Goal: Task Accomplishment & Management: Manage account settings

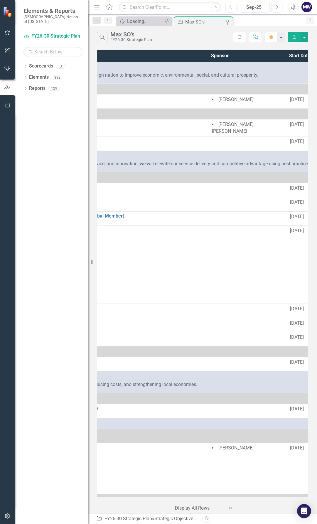
scroll to position [0, 144]
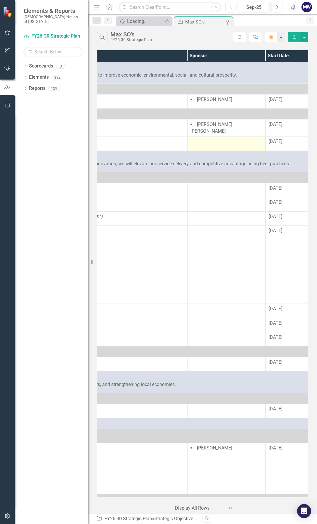
click at [214, 138] on div at bounding box center [226, 141] width 72 height 7
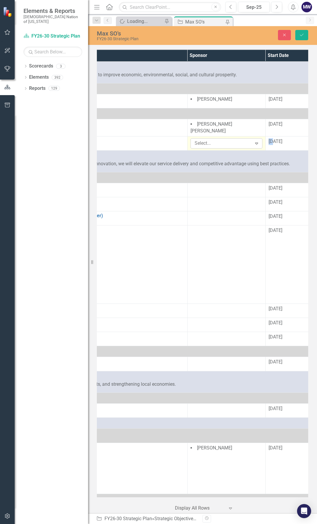
click at [215, 141] on div at bounding box center [222, 143] width 60 height 8
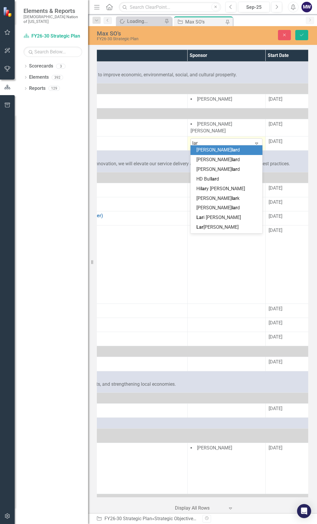
type input "lari"
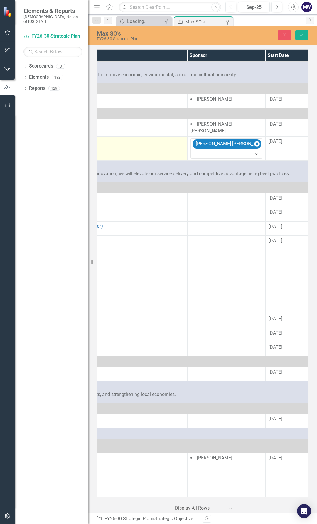
click at [155, 151] on td "2.1.15: Online Voter Registration Max White (Strategy) Edit Edit Strategic Obje…" at bounding box center [70, 148] width 234 height 24
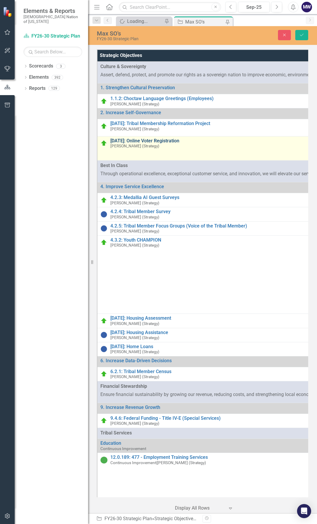
click at [169, 138] on link "[DATE]: Online Voter Registration" at bounding box center [219, 140] width 218 height 5
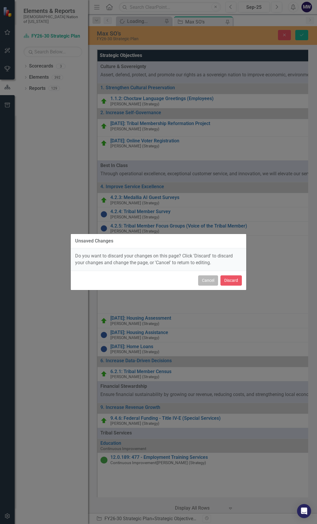
click at [213, 280] on button "Cancel" at bounding box center [208, 280] width 20 height 10
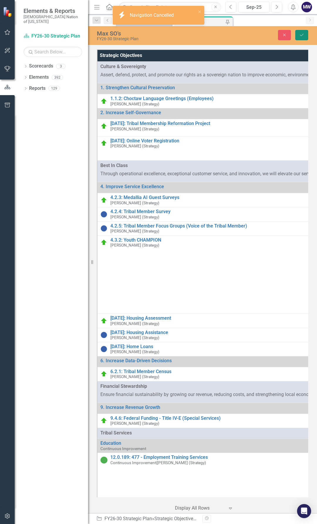
click at [302, 37] on button "Save" at bounding box center [301, 35] width 13 height 10
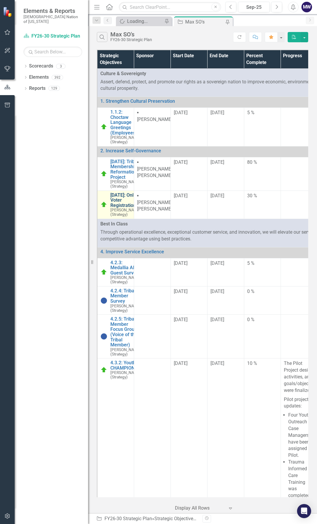
click at [116, 208] on link "[DATE]: Online Voter Registration" at bounding box center [125, 200] width 31 height 16
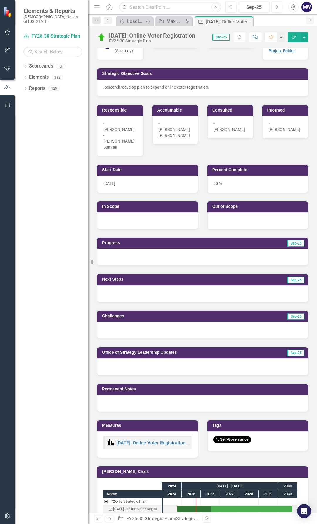
scroll to position [29, 0]
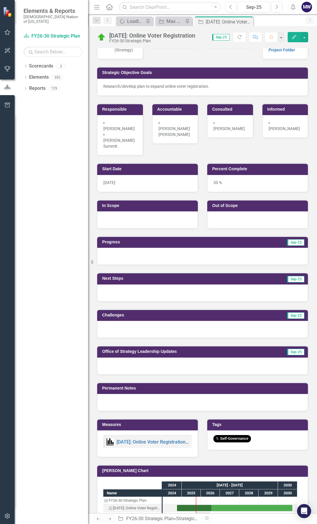
click at [114, 214] on div at bounding box center [147, 219] width 101 height 17
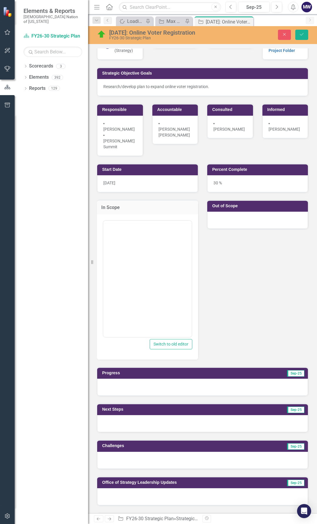
scroll to position [0, 0]
click at [114, 242] on p "Rich Text Area. Press ALT-0 for help." at bounding box center [147, 239] width 85 height 7
click at [303, 35] on icon "Save" at bounding box center [301, 34] width 5 height 4
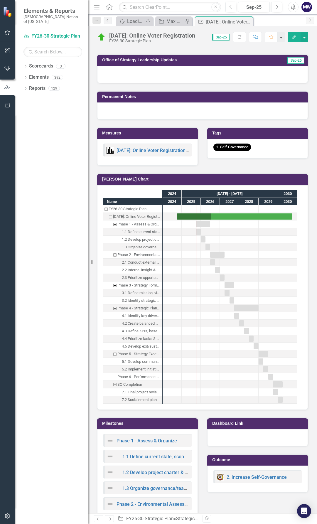
scroll to position [325, 0]
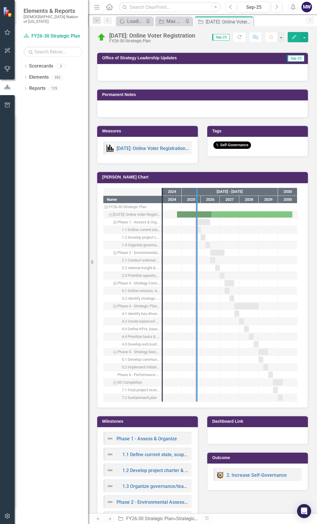
drag, startPoint x: 163, startPoint y: 374, endPoint x: 203, endPoint y: 376, distance: 39.6
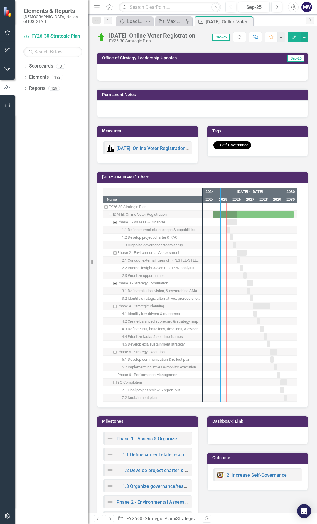
drag, startPoint x: 203, startPoint y: 367, endPoint x: 224, endPoint y: 368, distance: 21.5
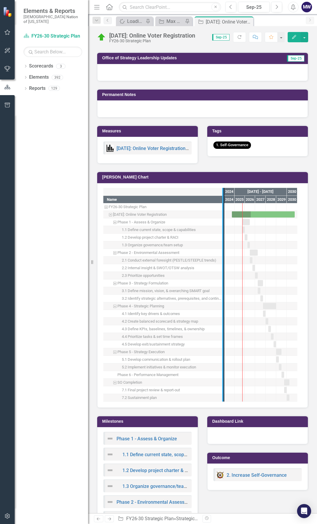
drag, startPoint x: 224, startPoint y: 369, endPoint x: 237, endPoint y: 371, distance: 12.5
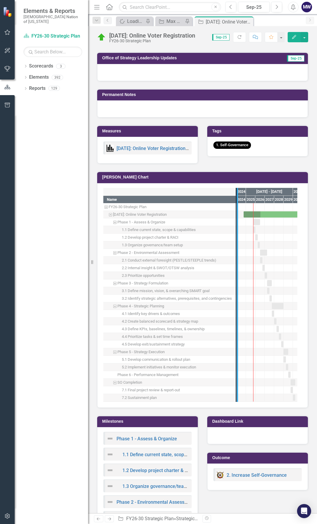
drag, startPoint x: 236, startPoint y: 368, endPoint x: 250, endPoint y: 369, distance: 14.4
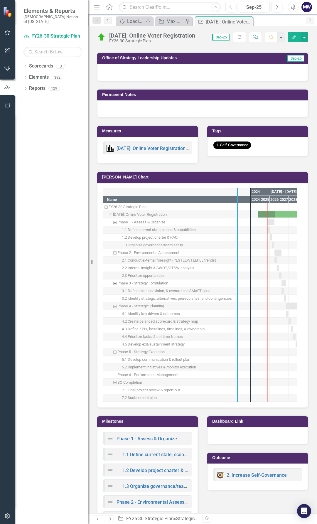
drag, startPoint x: 249, startPoint y: 373, endPoint x: 236, endPoint y: 373, distance: 13.2
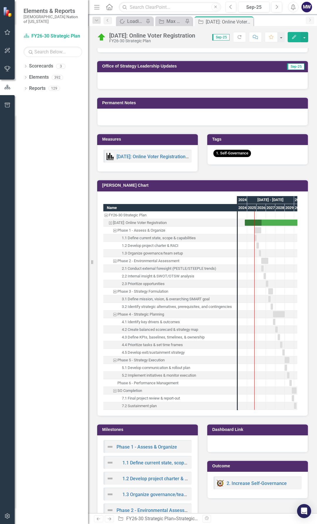
scroll to position [323, 0]
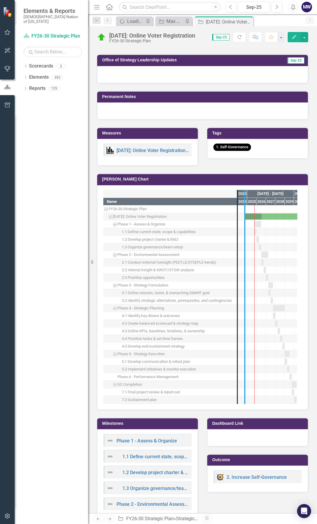
drag, startPoint x: 237, startPoint y: 358, endPoint x: 245, endPoint y: 358, distance: 8.5
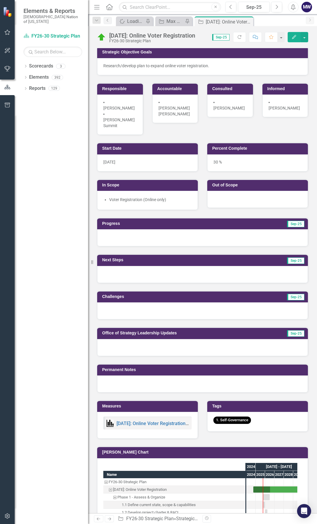
scroll to position [49, 0]
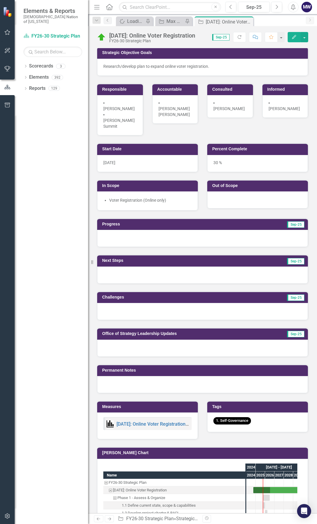
click at [133, 230] on div at bounding box center [202, 238] width 211 height 17
click at [130, 234] on div at bounding box center [202, 238] width 211 height 17
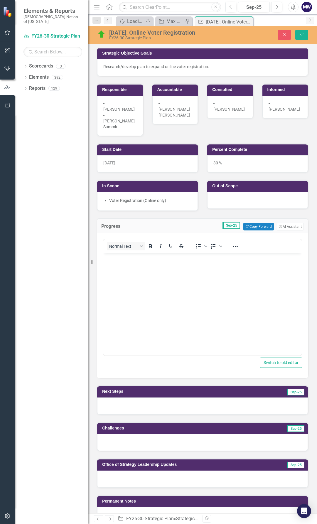
scroll to position [0, 0]
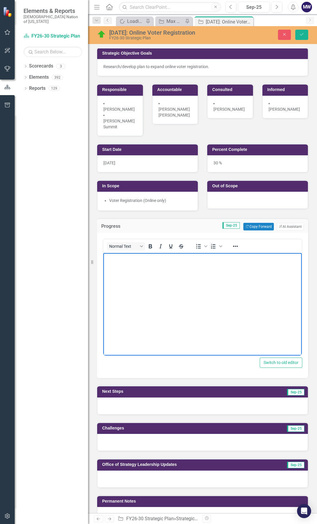
click at [123, 273] on body "Rich Text Area. Press ALT-0 for help." at bounding box center [202, 297] width 198 height 88
click at [227, 258] on p "Strategy met with Senior Director (Carrie Summit) and" at bounding box center [202, 257] width 195 height 7
click at [199, 399] on div at bounding box center [202, 405] width 211 height 17
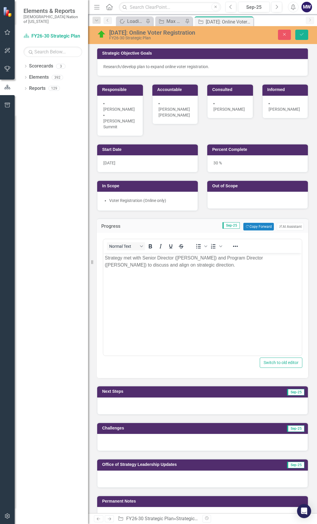
click at [199, 399] on div at bounding box center [202, 405] width 211 height 17
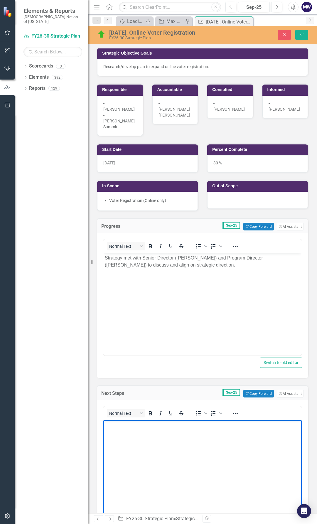
click at [163, 430] on body "Rich Text Area. Press ALT-0 for help." at bounding box center [202, 464] width 198 height 88
click at [192, 263] on p "Strategy met with Senior Director (Carrie Summit) and Program Director (Candace…" at bounding box center [202, 261] width 195 height 14
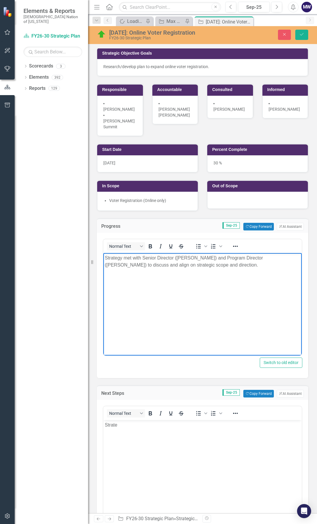
click at [129, 430] on body "Strate" at bounding box center [202, 464] width 198 height 88
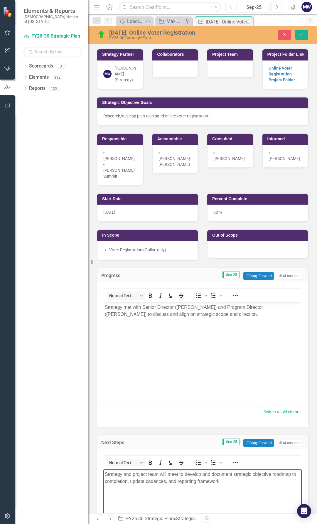
click at [216, 68] on div at bounding box center [230, 68] width 46 height 17
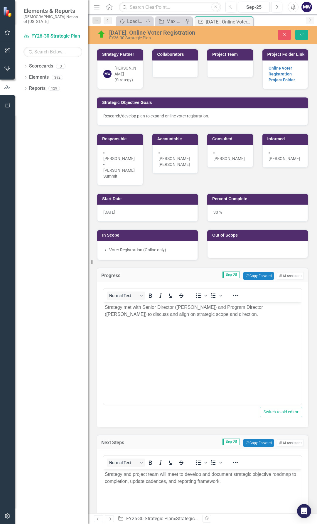
click at [216, 68] on div at bounding box center [230, 68] width 46 height 17
click at [226, 73] on div at bounding box center [225, 72] width 22 height 8
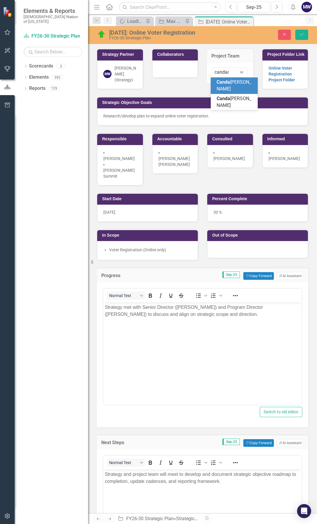
type input "candace"
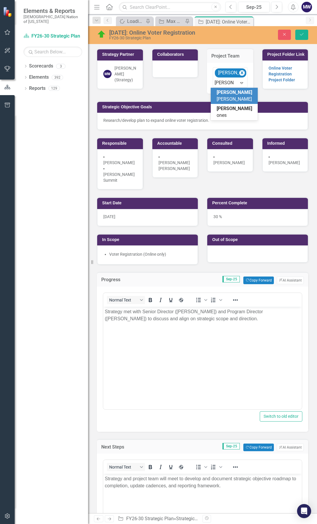
type input "jennifer joh"
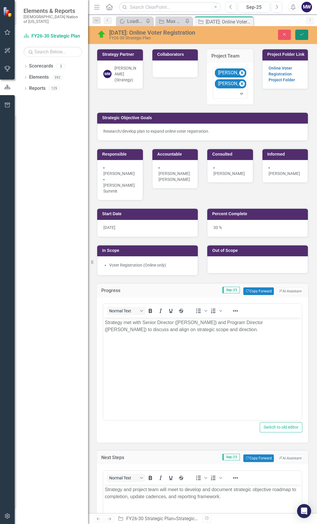
click at [302, 36] on icon "Save" at bounding box center [301, 34] width 5 height 4
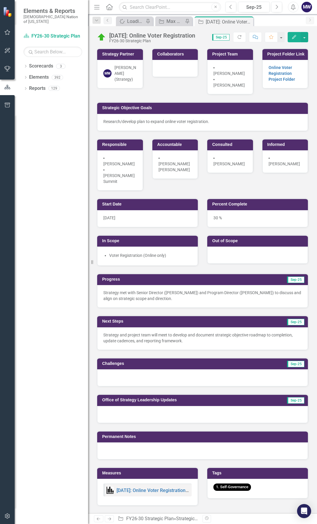
click at [119, 332] on p "Strategy and project team will meet to develop and document strategic objective…" at bounding box center [202, 338] width 198 height 12
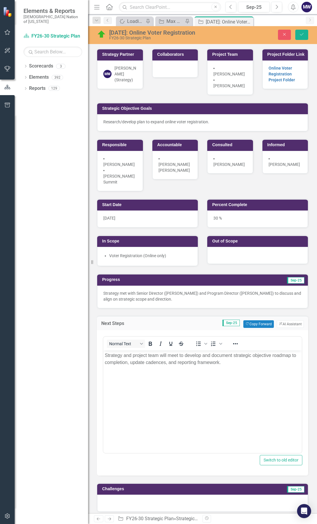
drag, startPoint x: 135, startPoint y: 362, endPoint x: 141, endPoint y: 368, distance: 8.5
click at [136, 363] on p "Strategy and project team will meet to develop and document strategic objective…" at bounding box center [202, 358] width 195 height 14
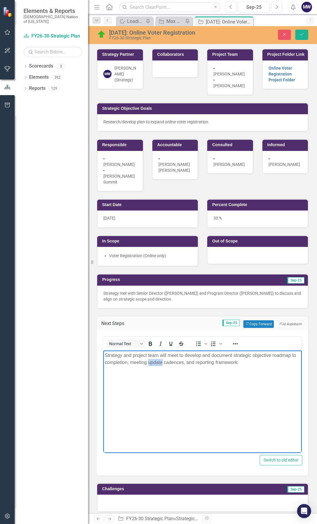
drag, startPoint x: 167, startPoint y: 363, endPoint x: 154, endPoint y: 364, distance: 13.2
click at [154, 364] on p "Strategy and project team will meet to develop and document strategic objective…" at bounding box center [202, 358] width 195 height 14
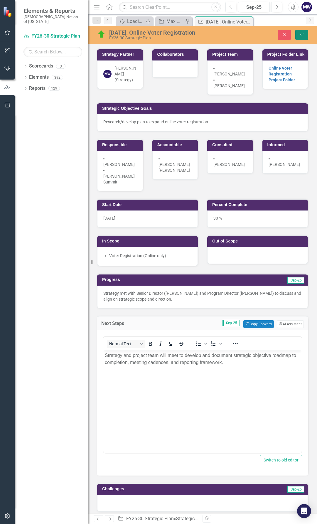
click at [304, 35] on icon "Save" at bounding box center [301, 34] width 5 height 4
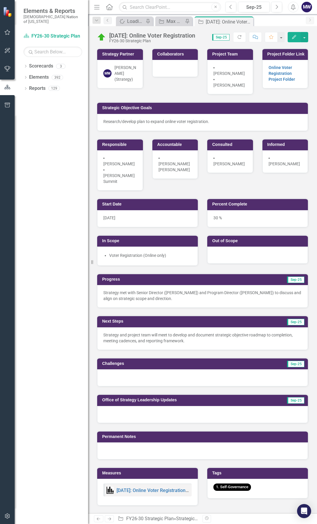
click at [136, 39] on div "FY26-30 Strategic Plan" at bounding box center [152, 41] width 86 height 4
click at [176, 23] on div "Max SO's" at bounding box center [174, 21] width 17 height 7
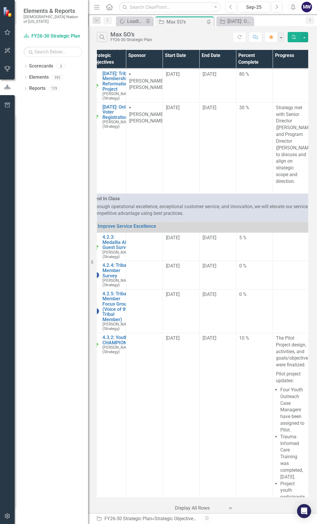
scroll to position [88, 50]
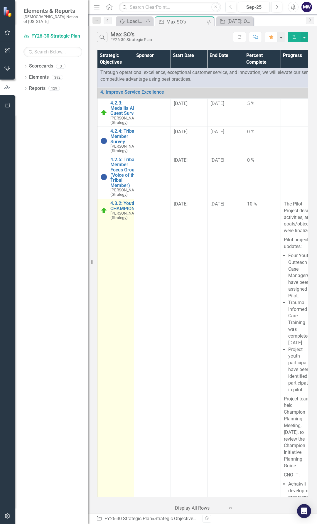
scroll to position [205, 0]
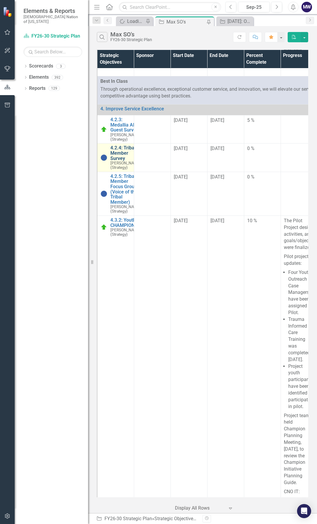
click at [121, 161] on link "4.2.4: Tribal Member Survey" at bounding box center [125, 153] width 31 height 16
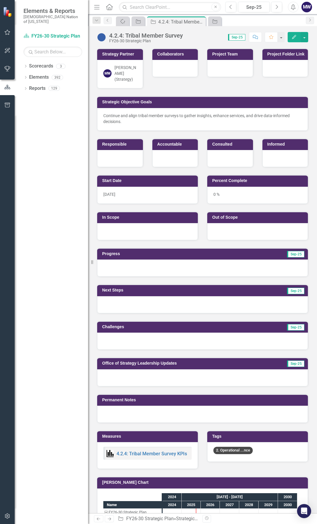
click at [134, 261] on div at bounding box center [202, 267] width 211 height 17
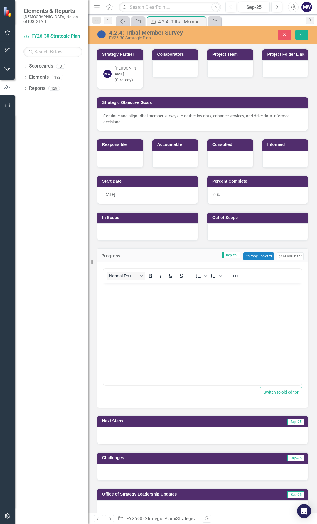
click at [139, 304] on body "Rich Text Area. Press ALT-0 for help." at bounding box center [202, 327] width 198 height 88
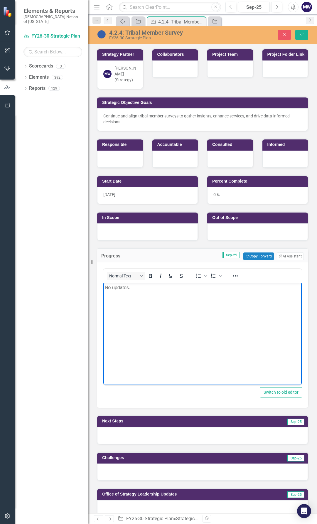
click at [145, 431] on div at bounding box center [202, 435] width 211 height 17
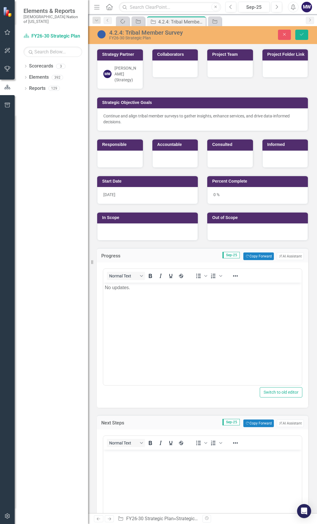
click at [147, 460] on body "Rich Text Area. Press ALT-0 for help." at bounding box center [202, 493] width 198 height 88
click at [298, 36] on button "Save" at bounding box center [301, 35] width 13 height 10
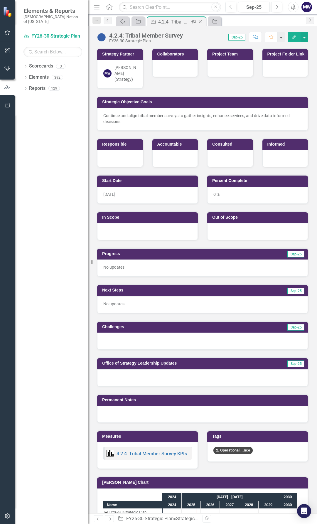
click at [201, 22] on icon at bounding box center [200, 21] width 3 height 3
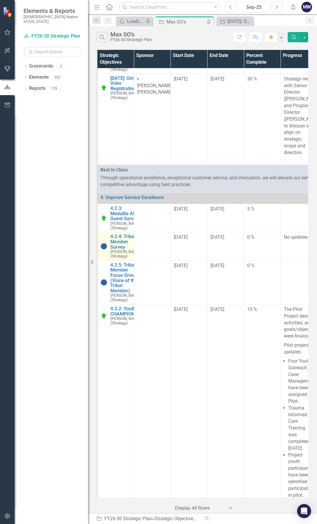
scroll to position [117, 0]
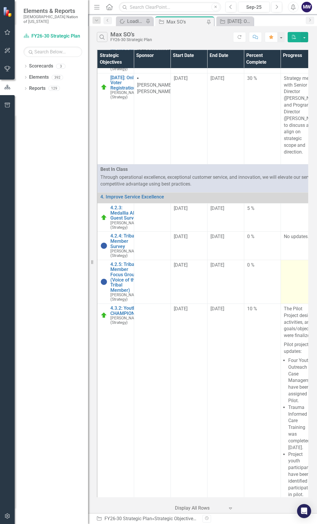
click at [288, 303] on td at bounding box center [298, 282] width 37 height 44
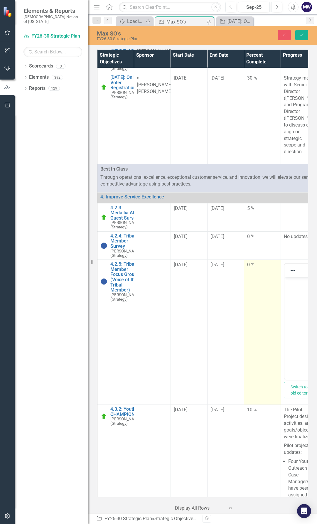
scroll to position [505, 0]
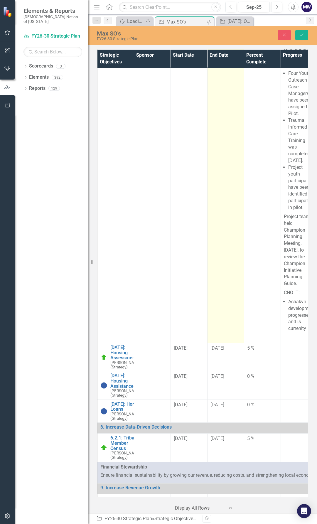
drag, startPoint x: 258, startPoint y: 392, endPoint x: 218, endPoint y: 234, distance: 163.6
click at [217, 234] on td "[DATE]" at bounding box center [225, 180] width 37 height 326
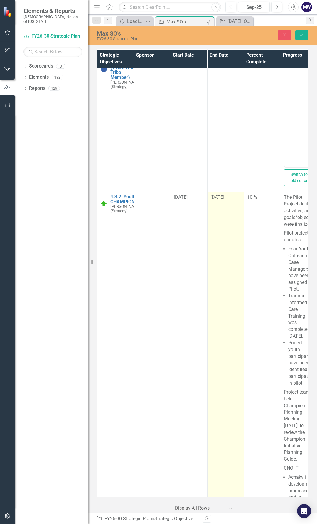
scroll to position [300, 0]
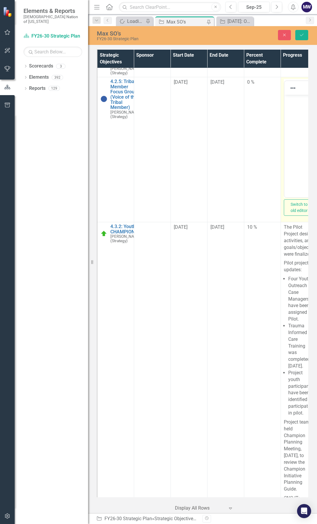
click at [294, 126] on body "Rich Text Area. Press ALT-0 for help." at bounding box center [298, 139] width 29 height 88
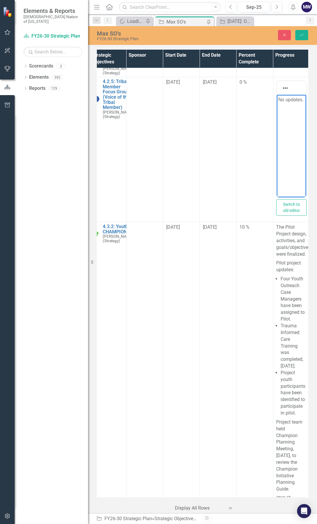
scroll to position [300, 50]
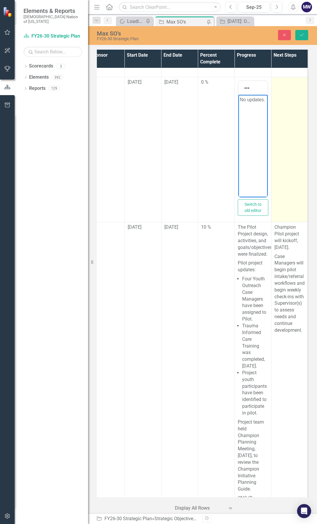
click at [290, 160] on td at bounding box center [289, 149] width 37 height 145
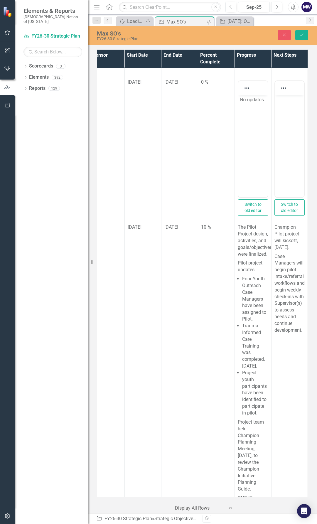
scroll to position [0, 0]
click at [283, 113] on body "Rich Text Area. Press ALT-0 for help." at bounding box center [289, 139] width 29 height 88
click at [304, 34] on icon "Save" at bounding box center [301, 35] width 5 height 4
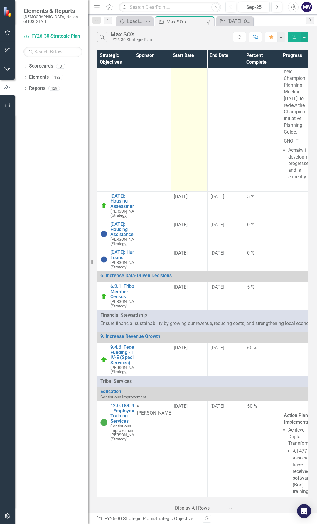
scroll to position [557, 0]
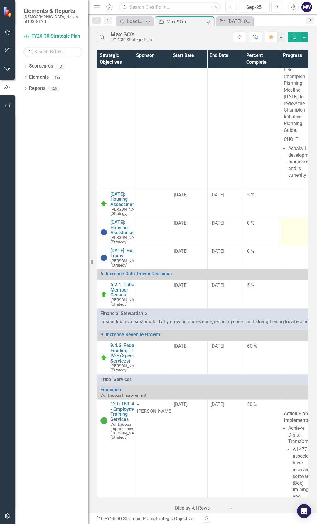
click at [291, 246] on td at bounding box center [298, 232] width 37 height 28
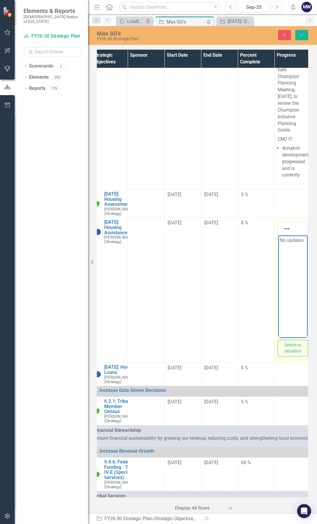
scroll to position [557, 8]
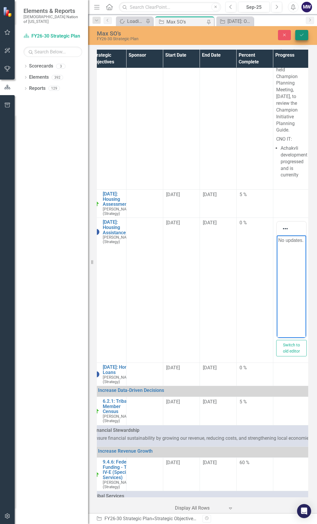
click at [303, 40] on button "Save" at bounding box center [301, 35] width 13 height 10
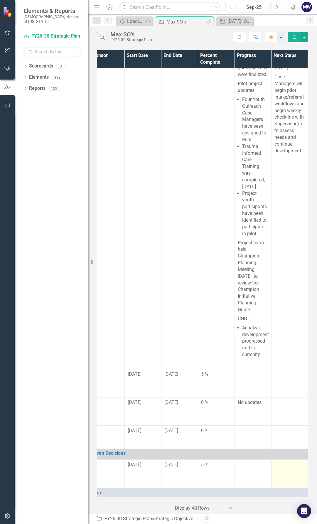
scroll to position [469, 50]
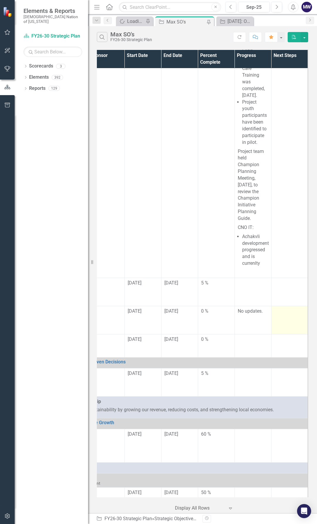
click at [275, 334] on td at bounding box center [289, 320] width 37 height 28
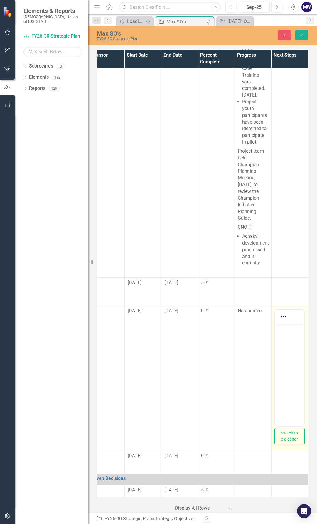
scroll to position [0, 0]
click at [286, 332] on body "Rich Text Area. Press ALT-0 for help." at bounding box center [289, 367] width 29 height 88
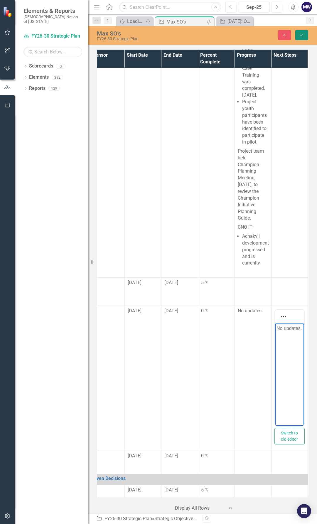
click at [301, 36] on icon "Save" at bounding box center [301, 35] width 5 height 4
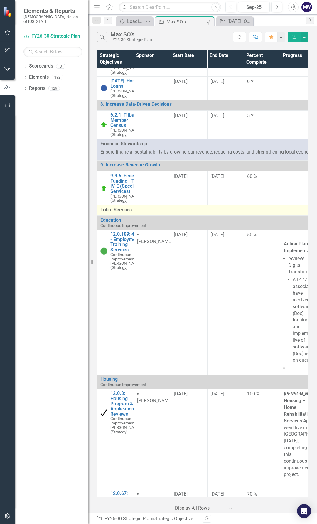
scroll to position [733, 0]
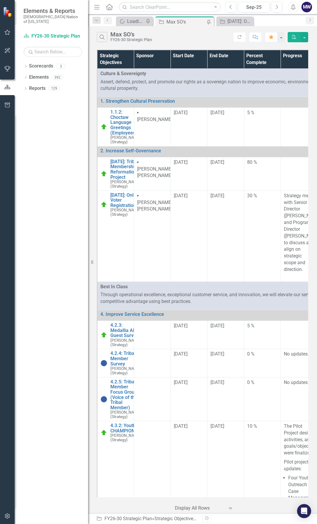
scroll to position [733, 0]
